Goal: Information Seeking & Learning: Learn about a topic

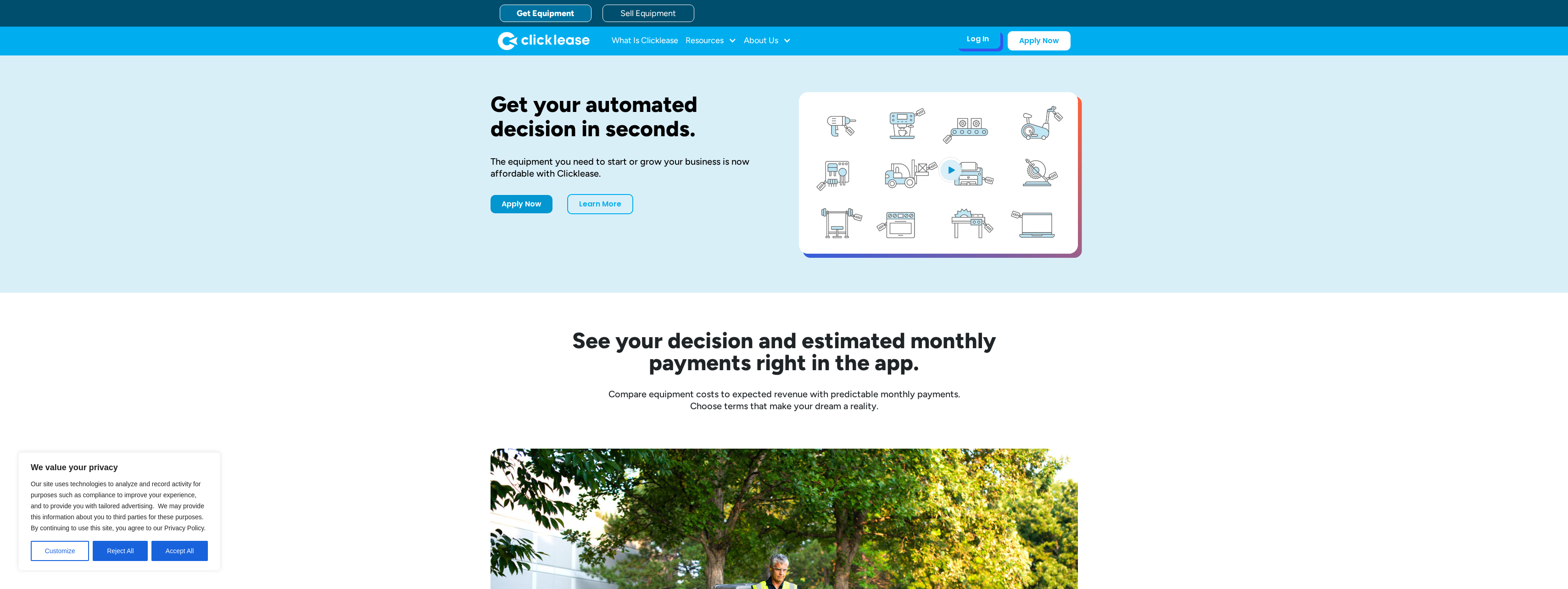
click at [990, 36] on div "Log In Account login I use Clicklease to get my equipment Partner Portal I offe…" at bounding box center [977, 39] width 45 height 19
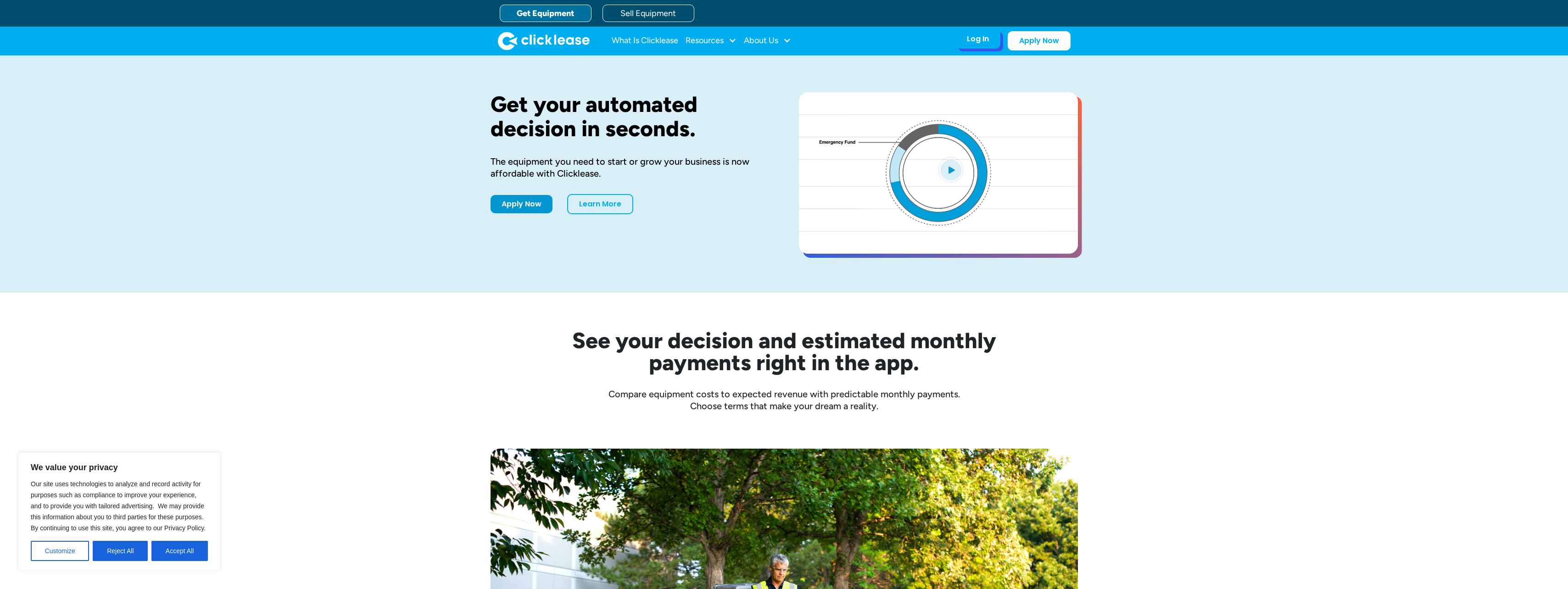
click at [982, 40] on div "Log In" at bounding box center [977, 39] width 22 height 9
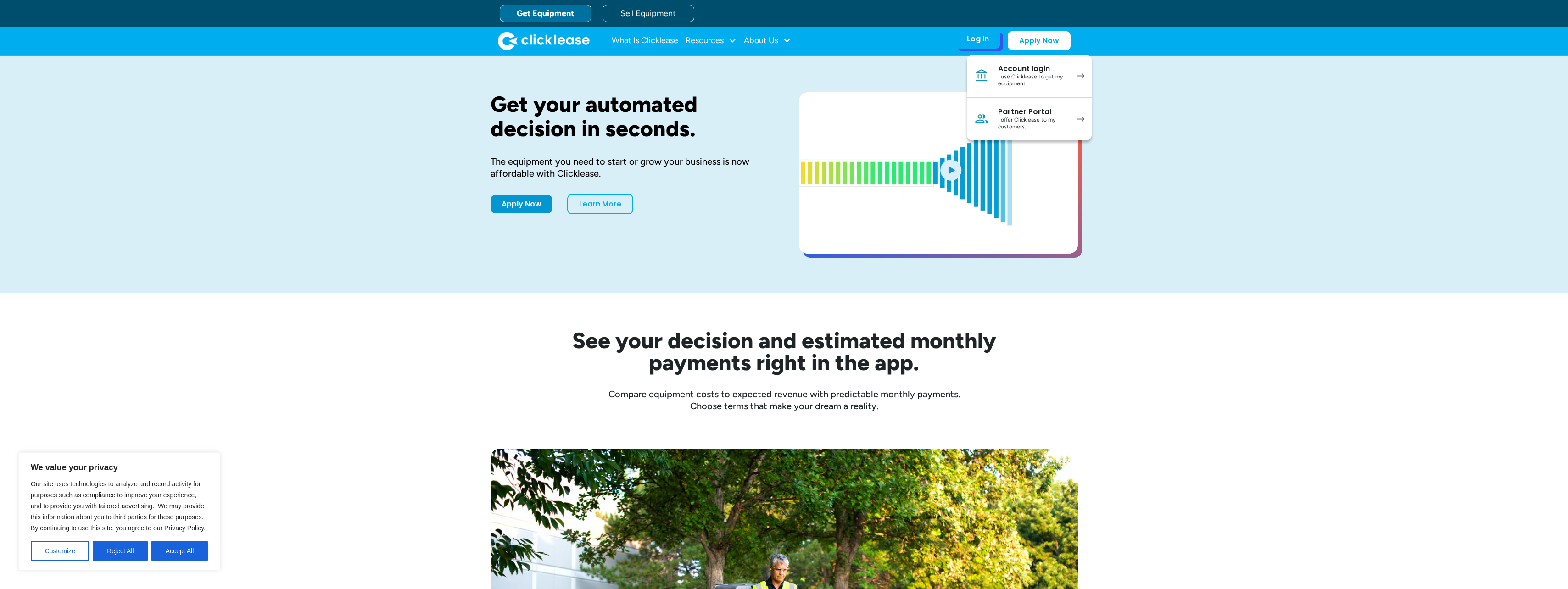
click at [998, 73] on div "I use Clicklease to get my equipment" at bounding box center [1033, 80] width 70 height 14
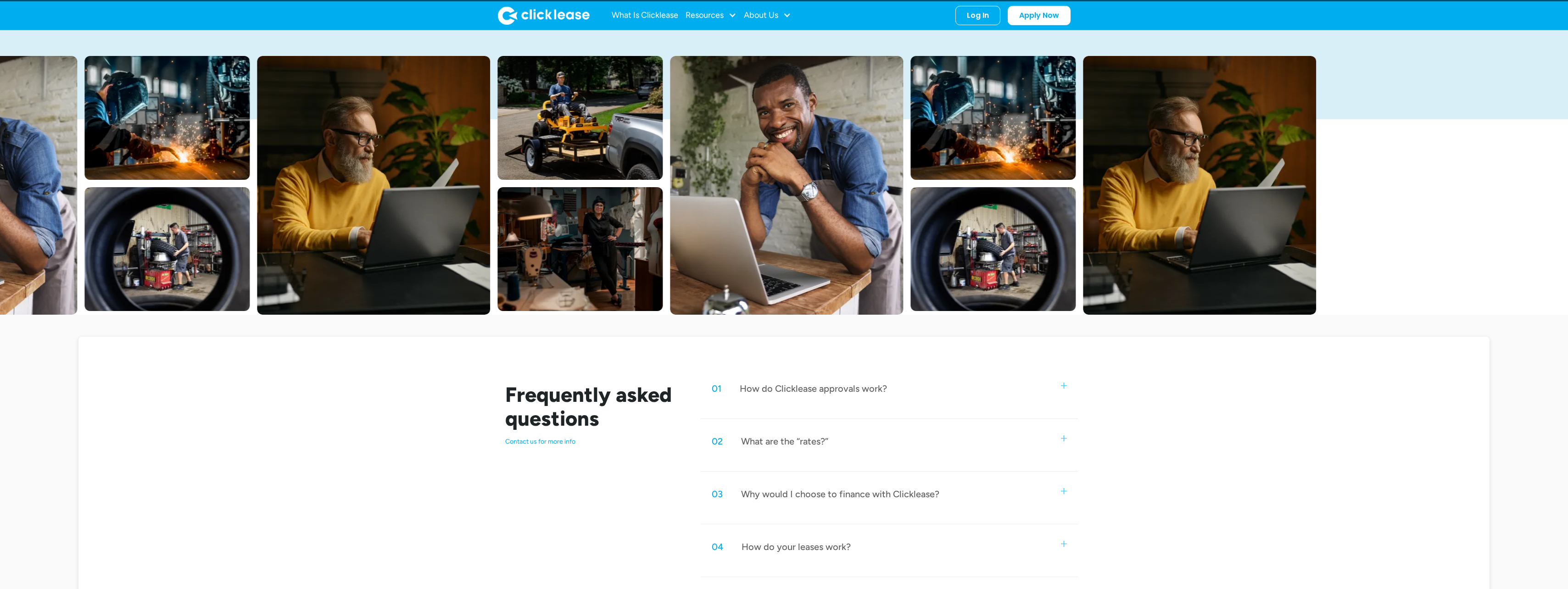
scroll to position [61, 0]
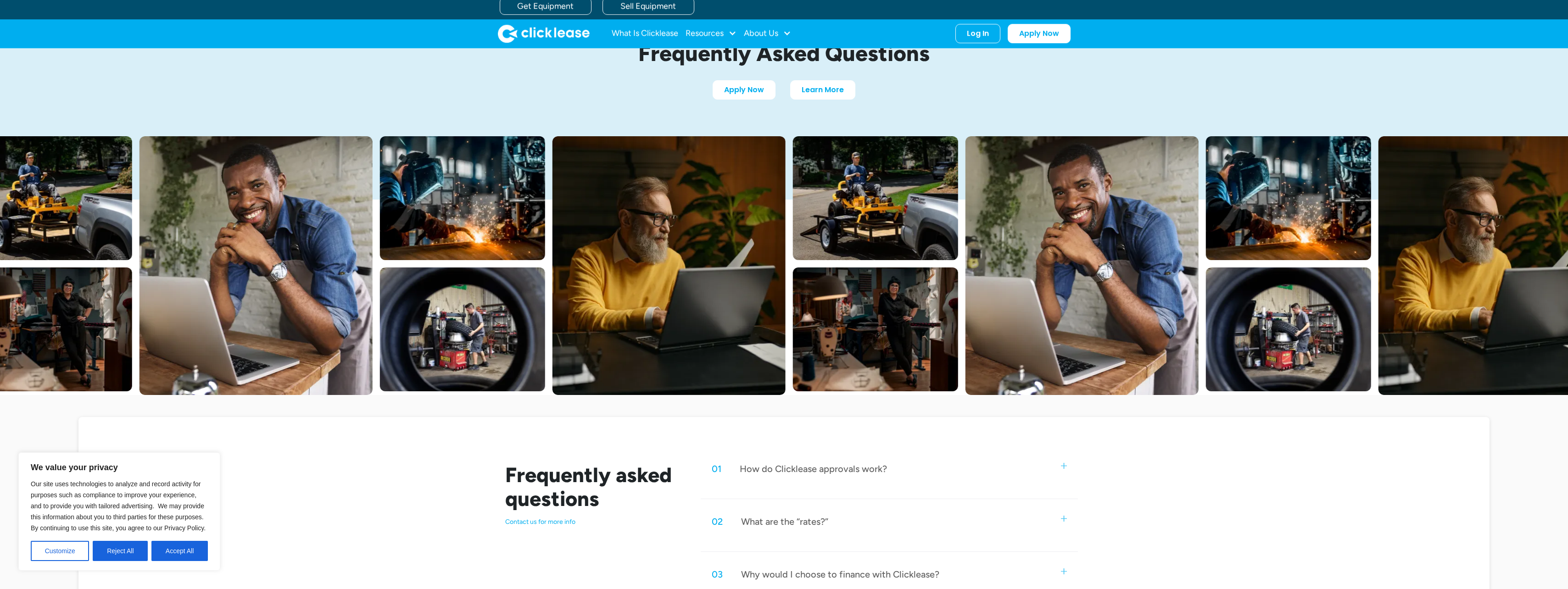
scroll to position [321, 0]
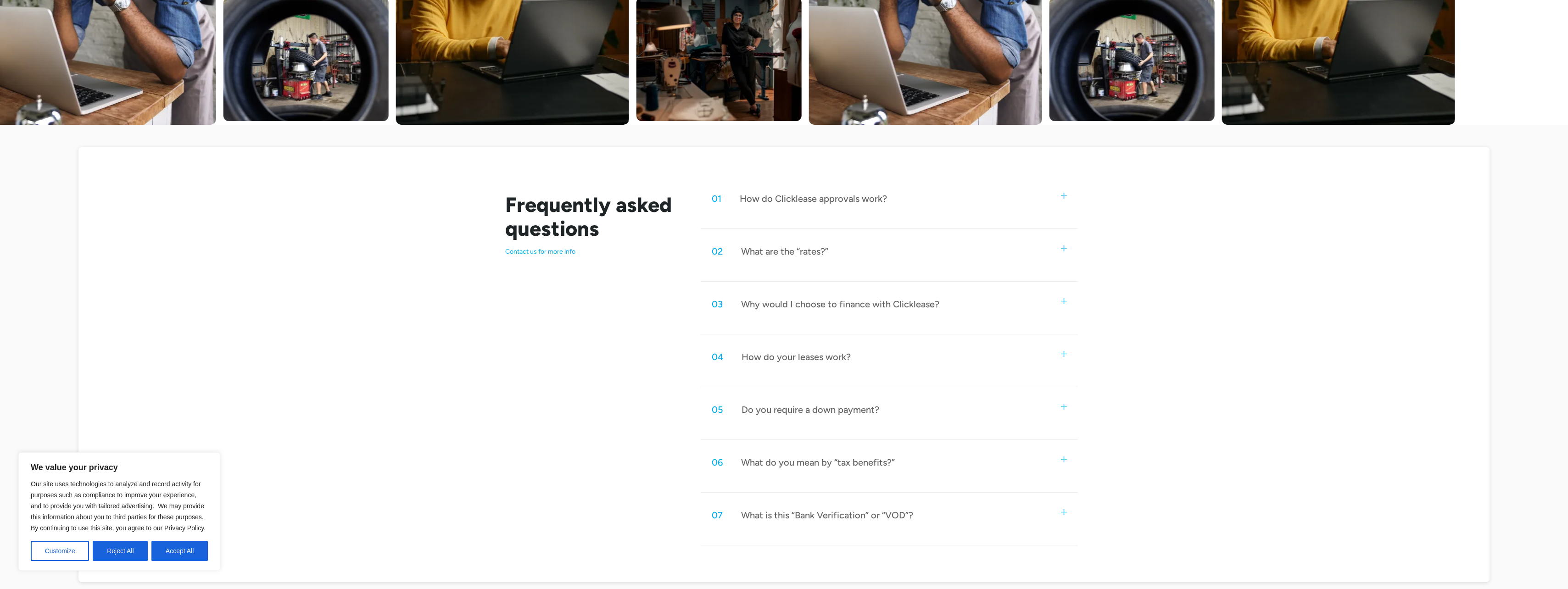
click at [783, 376] on div "04 How do your leases work? Customers select their equipment and apply for Clic…" at bounding box center [888, 365] width 377 height 46
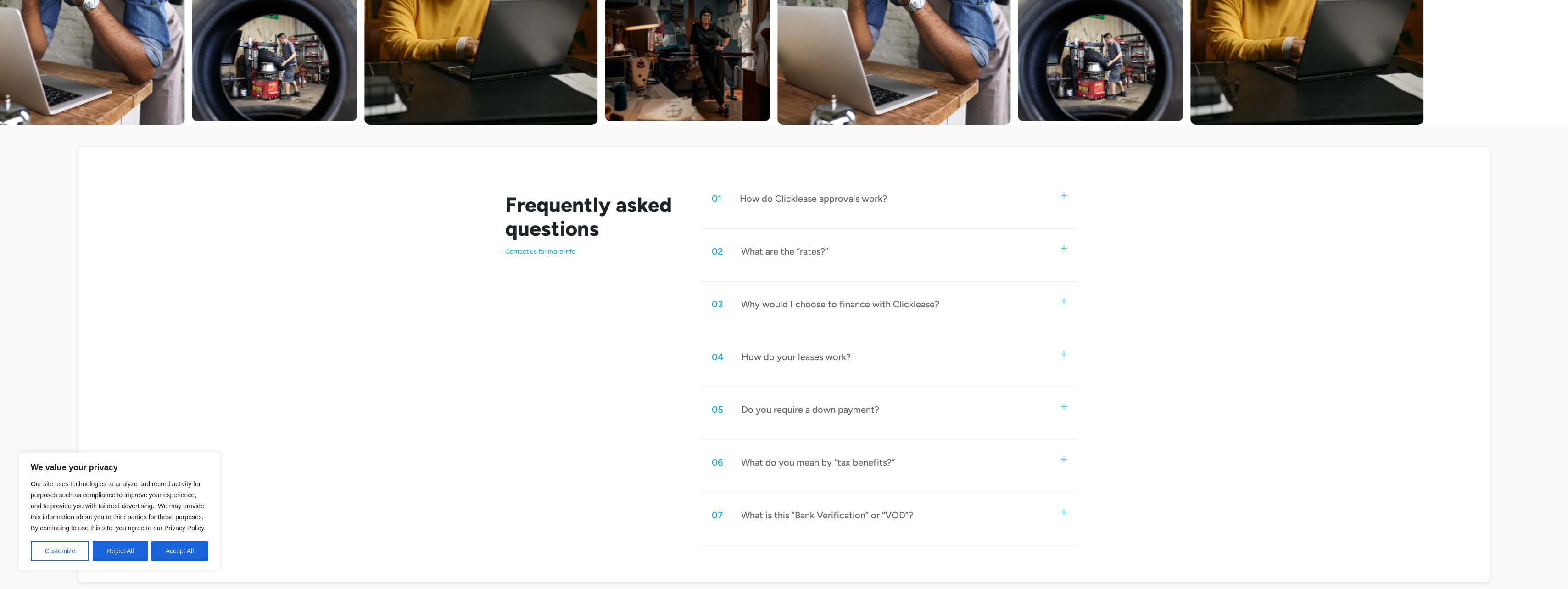
click at [780, 356] on div "How do your leases work?" at bounding box center [796, 357] width 109 height 12
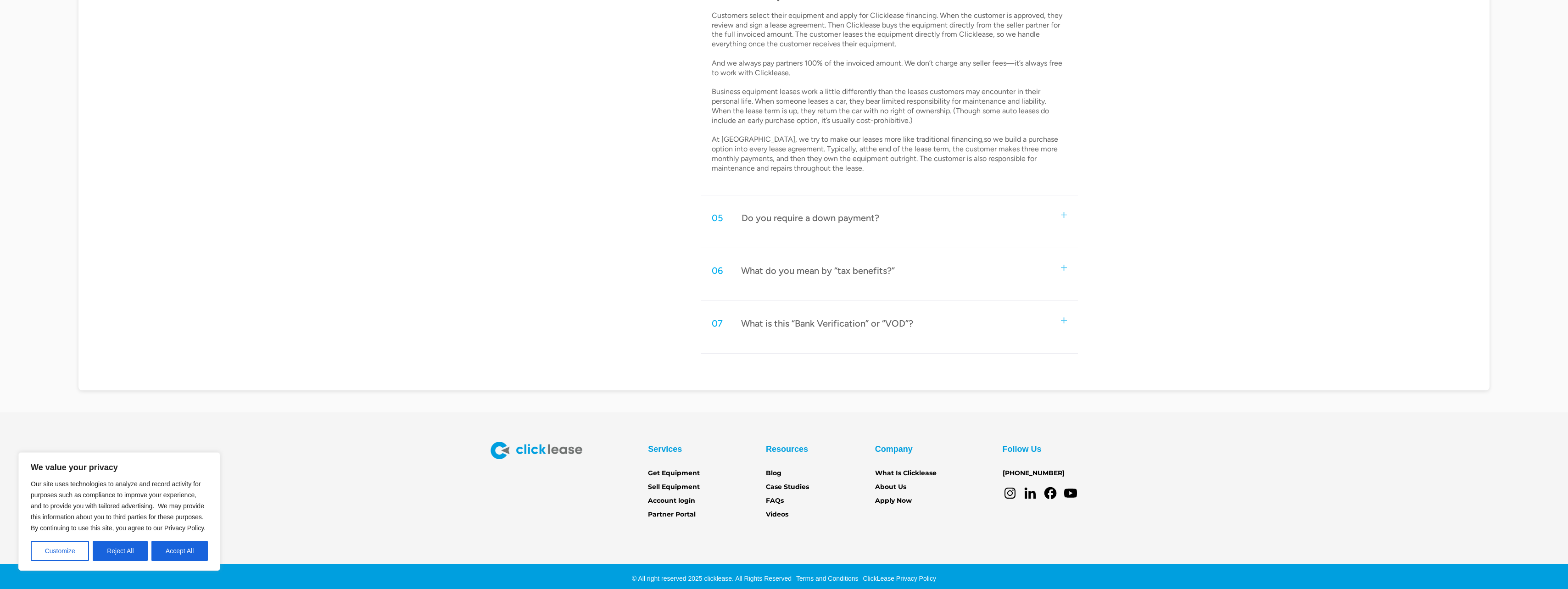
scroll to position [687, 0]
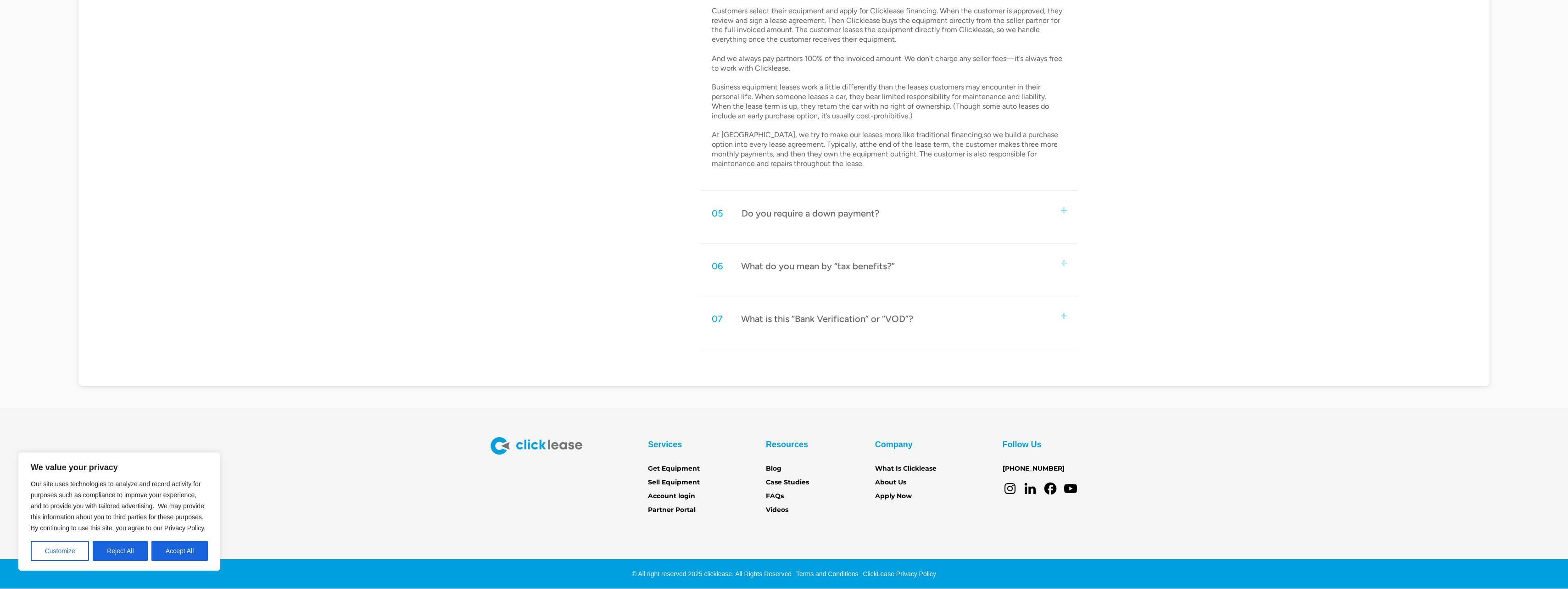
click at [844, 200] on div "05 Do you require a down payment?" at bounding box center [888, 213] width 377 height 30
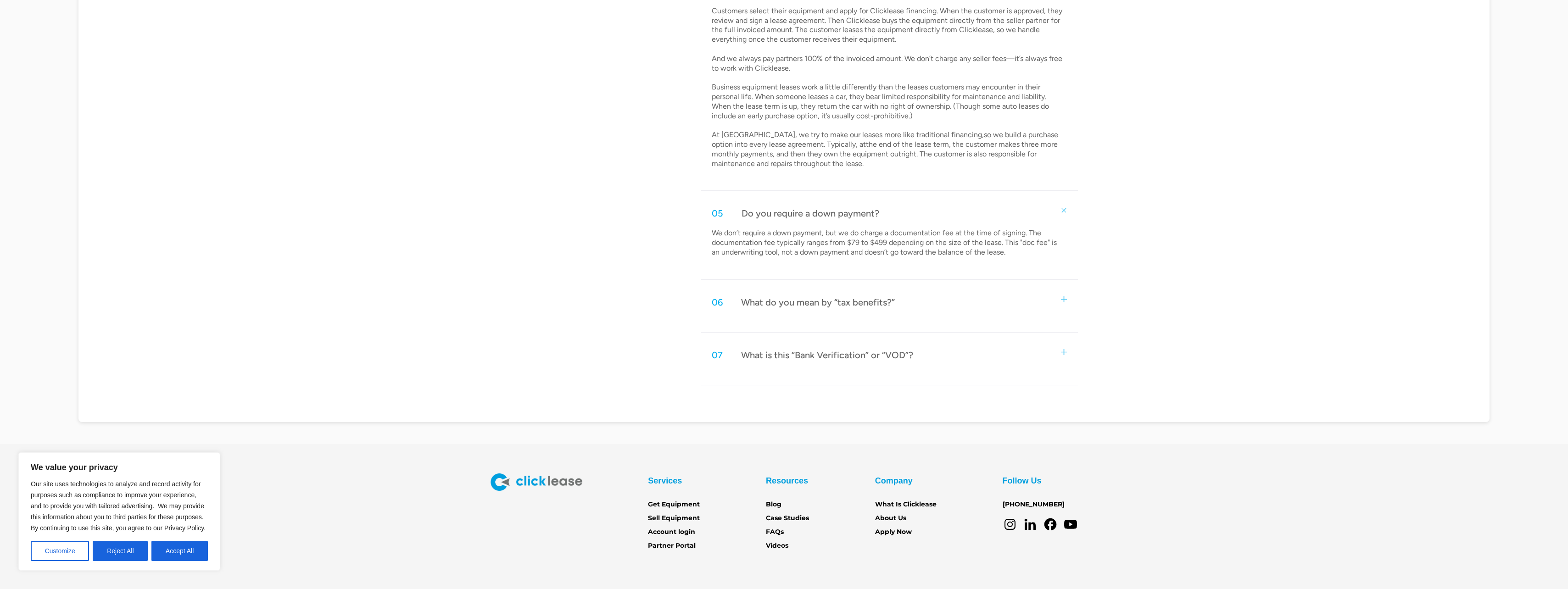
click at [840, 300] on div "What do you mean by “tax benefits?”" at bounding box center [818, 302] width 153 height 12
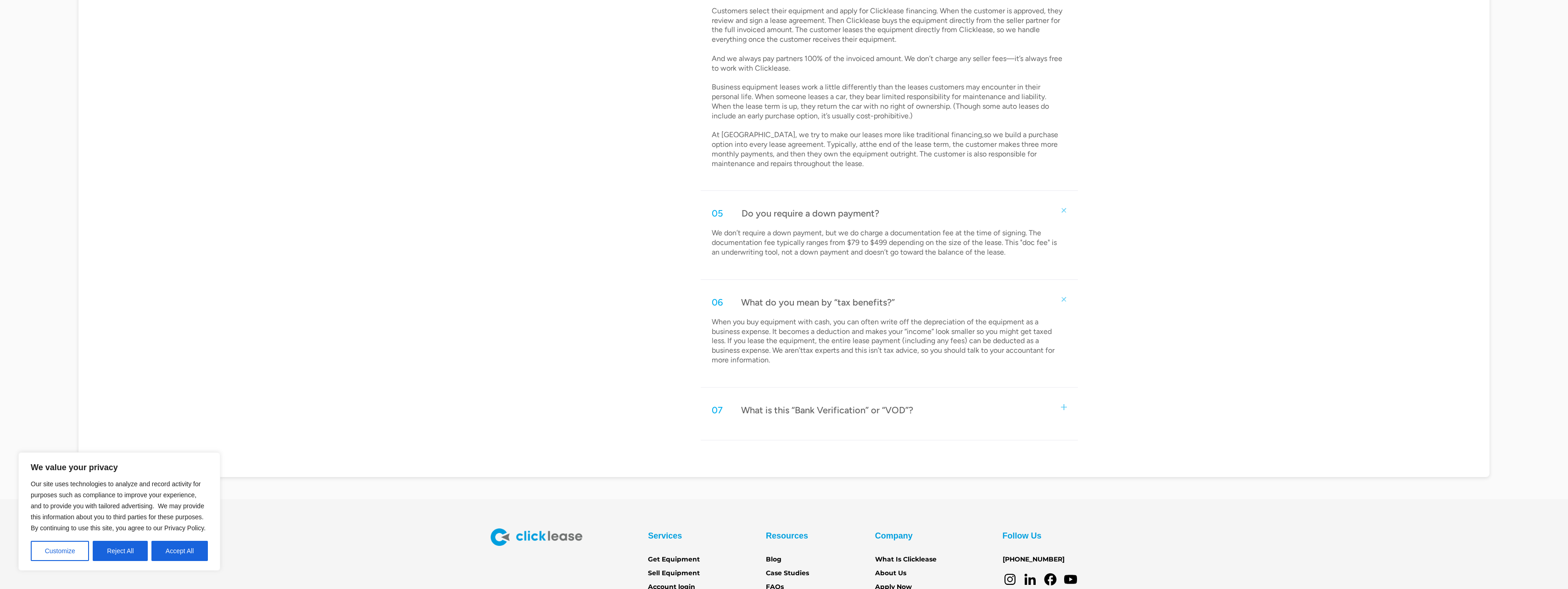
click at [835, 419] on div "07 What is this “Bank Verification” or “VOD”?" at bounding box center [888, 410] width 377 height 30
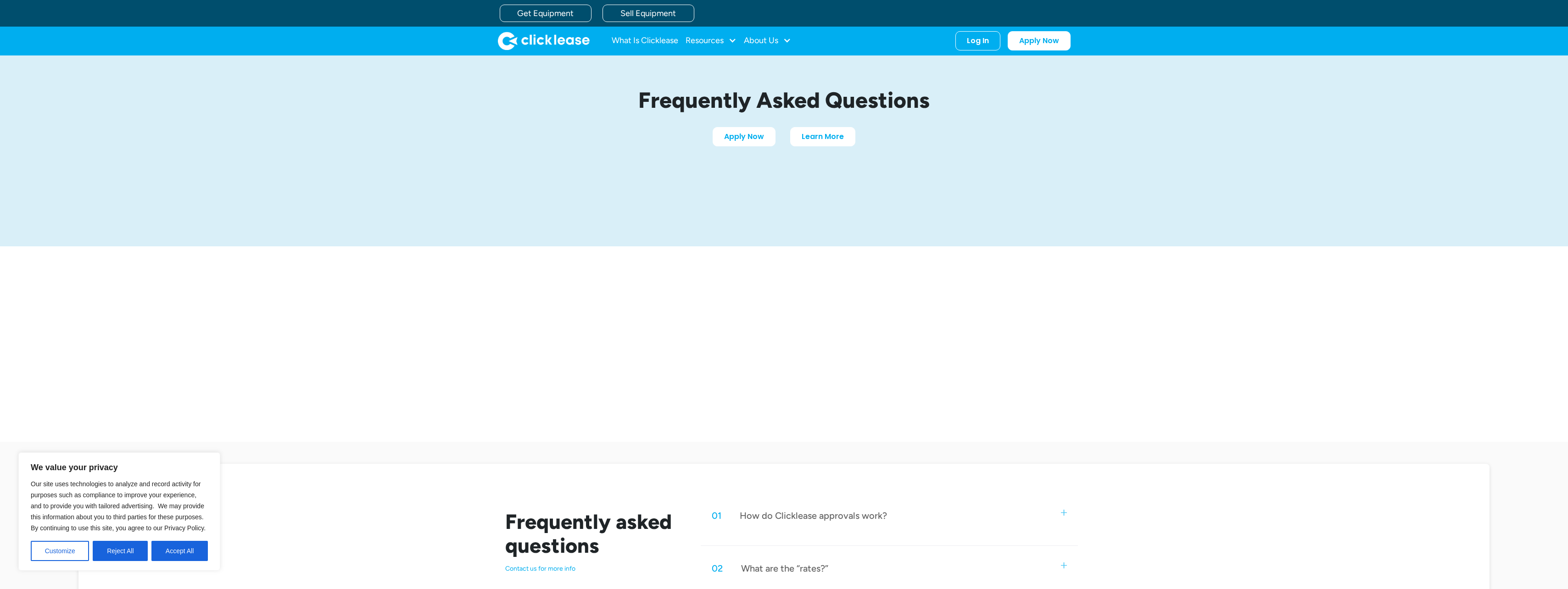
scroll to position [0, 0]
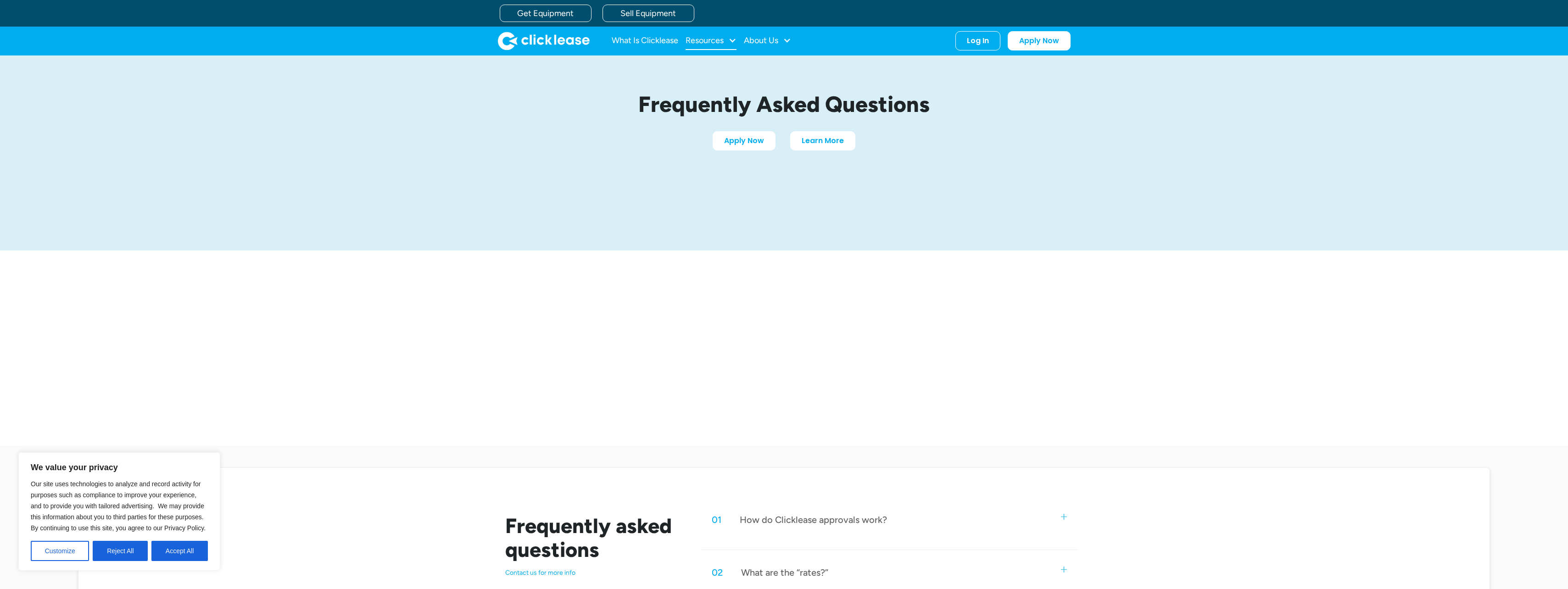
click at [709, 41] on div "Resources" at bounding box center [704, 41] width 38 height 0
click at [657, 8] on link "Sell Equipment" at bounding box center [648, 13] width 92 height 18
